Goal: Book appointment/travel/reservation

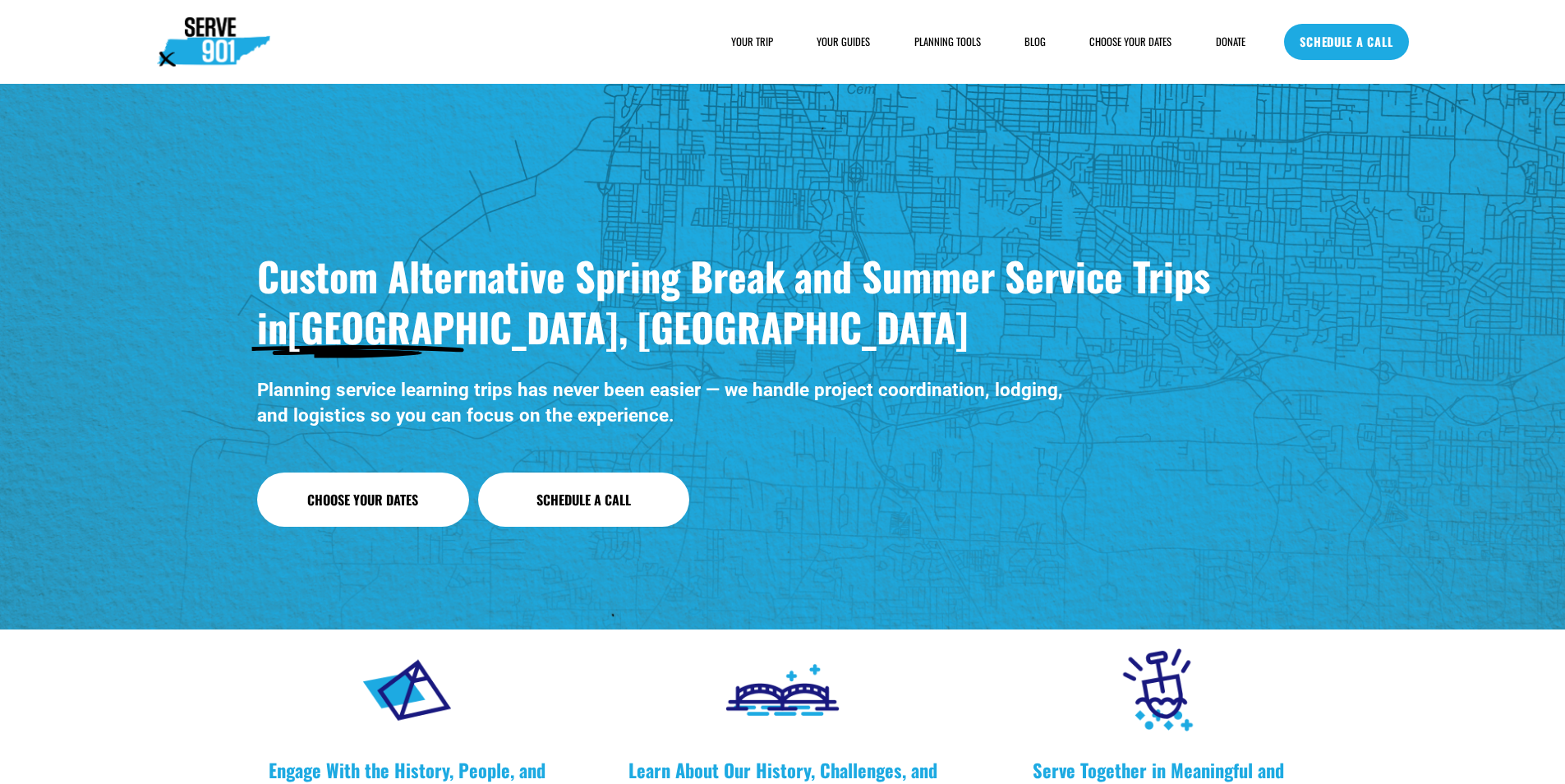
click at [1325, 40] on link "SCHEDULE A CALL" at bounding box center [1346, 41] width 124 height 36
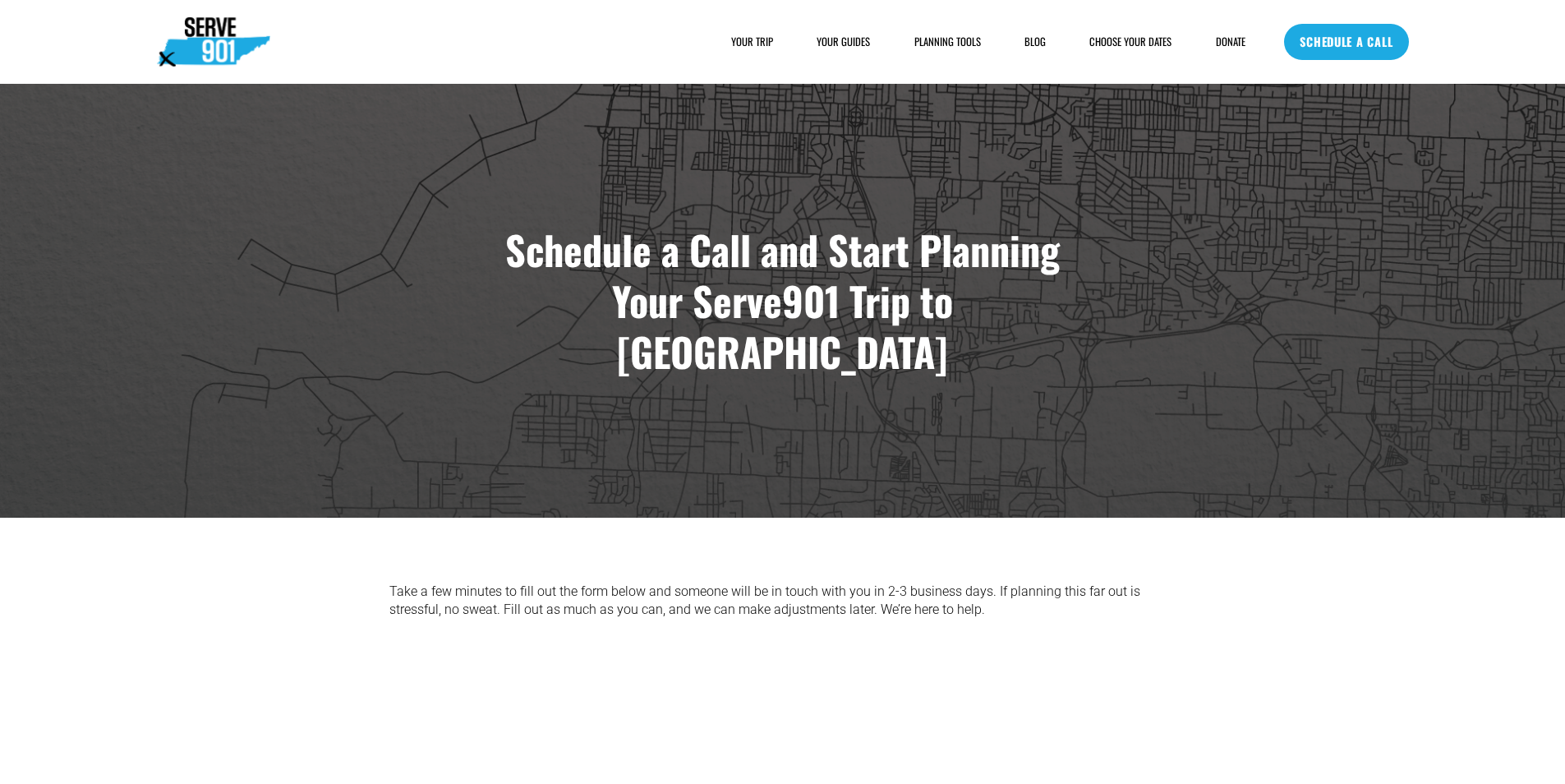
click at [1395, 46] on link "SCHEDULE A CALL" at bounding box center [1346, 41] width 124 height 36
drag, startPoint x: 1390, startPoint y: 40, endPoint x: 1370, endPoint y: 35, distance: 20.6
click at [1390, 40] on link "SCHEDULE A CALL" at bounding box center [1346, 41] width 124 height 36
click at [1303, 52] on link "SCHEDULE A CALL" at bounding box center [1346, 41] width 124 height 36
